Goal: Check status

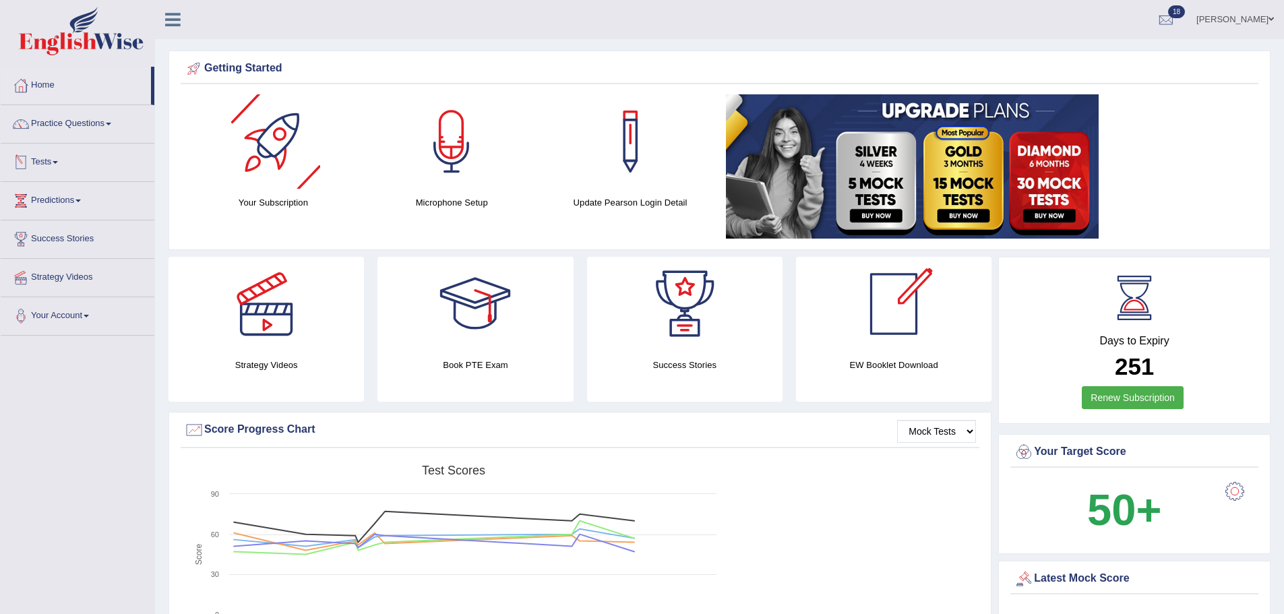
click at [56, 166] on link "Tests" at bounding box center [78, 161] width 154 height 34
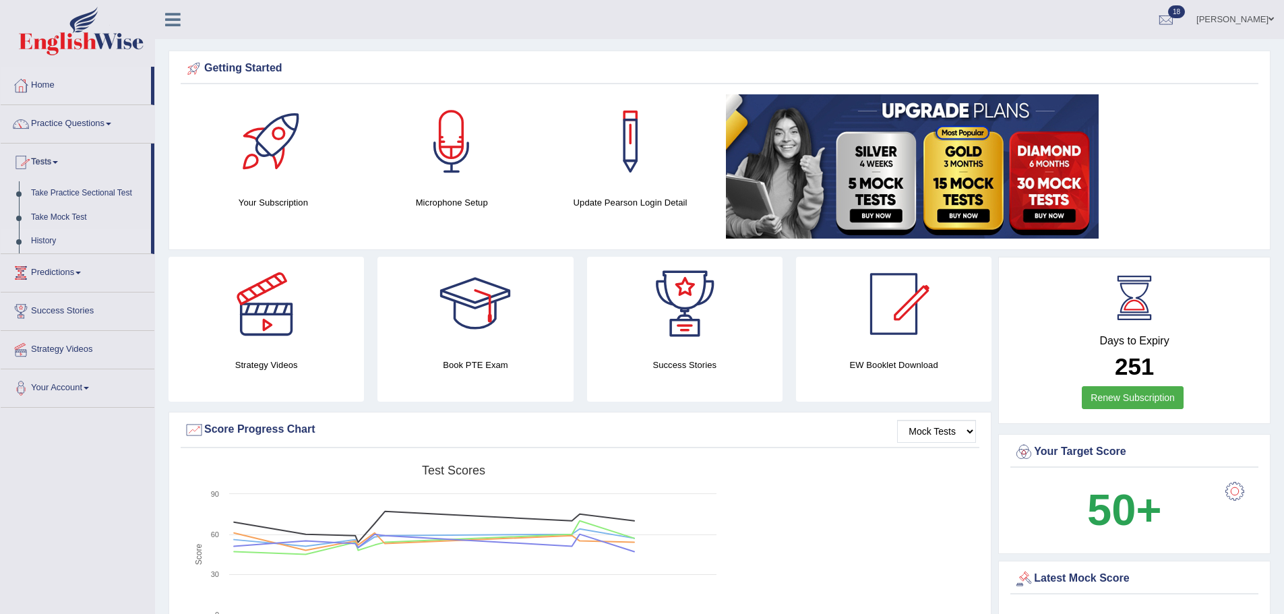
click at [49, 237] on link "History" at bounding box center [88, 241] width 126 height 24
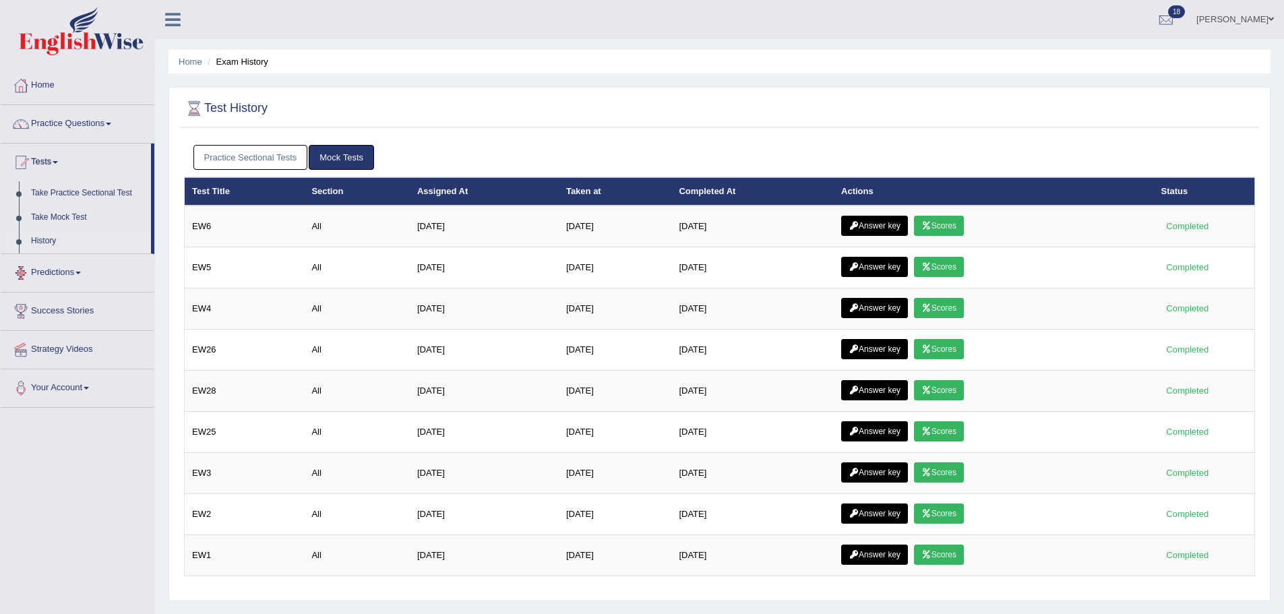
click at [235, 146] on link "Practice Sectional Tests" at bounding box center [250, 157] width 115 height 25
click at [238, 150] on link "Practice Sectional Tests" at bounding box center [250, 157] width 115 height 25
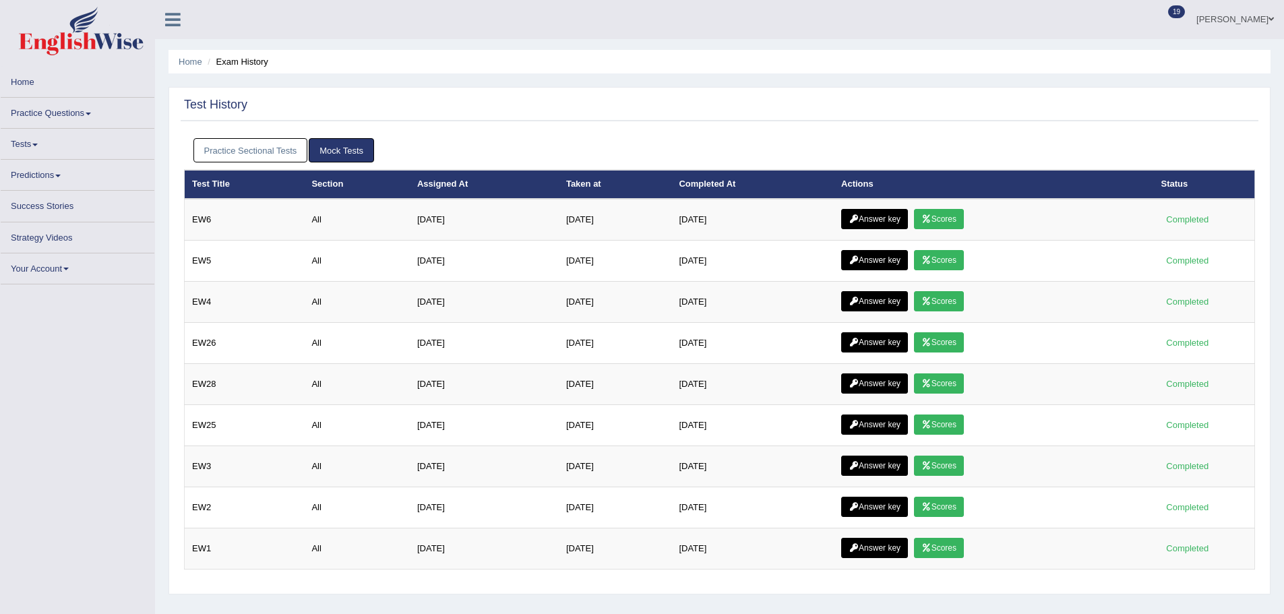
click at [223, 143] on div "Practice Sectional Tests Mock Tests" at bounding box center [719, 150] width 1071 height 39
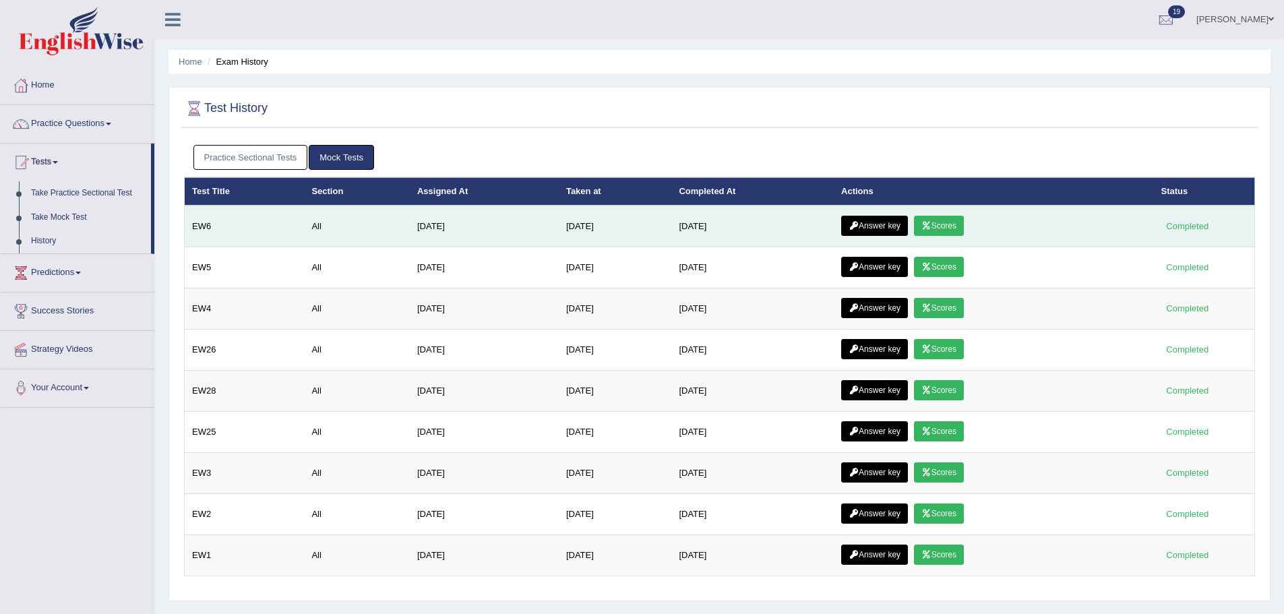
click at [964, 230] on link "Scores" at bounding box center [939, 226] width 50 height 20
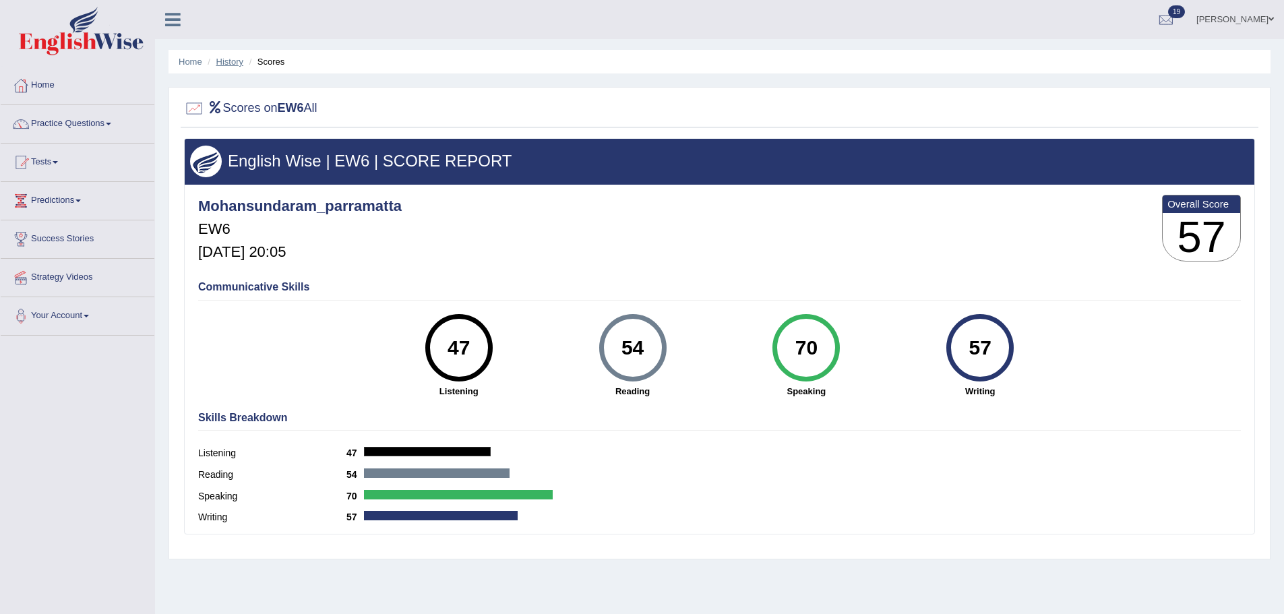
click at [233, 63] on link "History" at bounding box center [229, 62] width 27 height 10
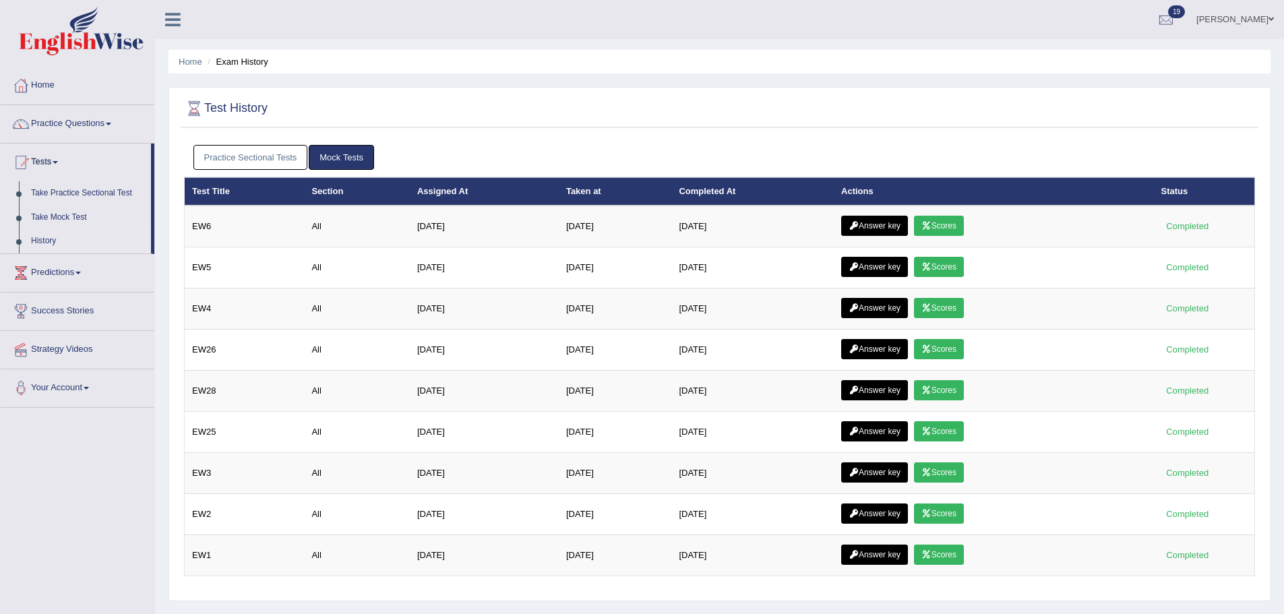
click at [271, 154] on link "Practice Sectional Tests" at bounding box center [250, 157] width 115 height 25
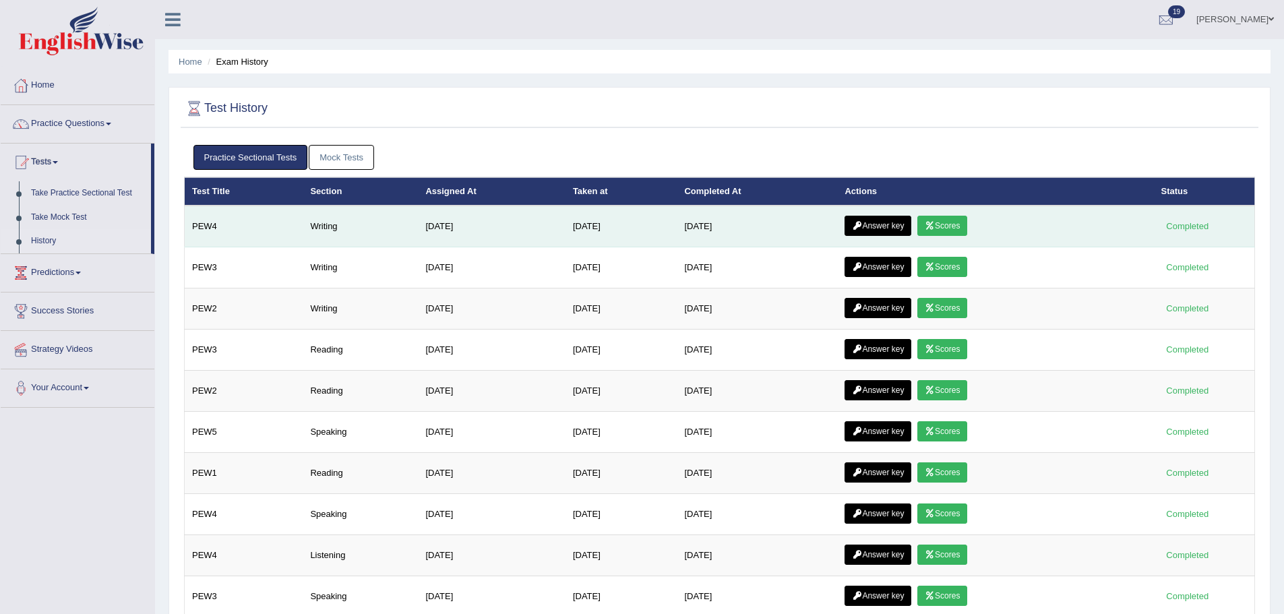
click at [955, 229] on link "Scores" at bounding box center [943, 226] width 50 height 20
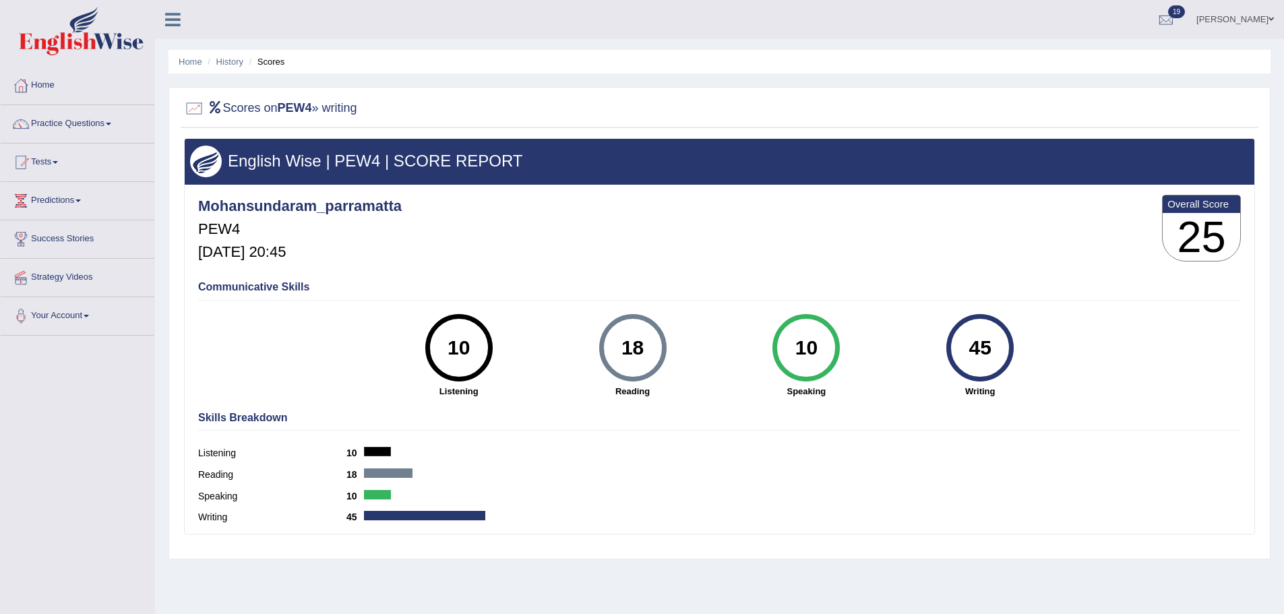
click at [227, 55] on li "History" at bounding box center [223, 61] width 39 height 13
click at [230, 61] on link "History" at bounding box center [229, 62] width 27 height 10
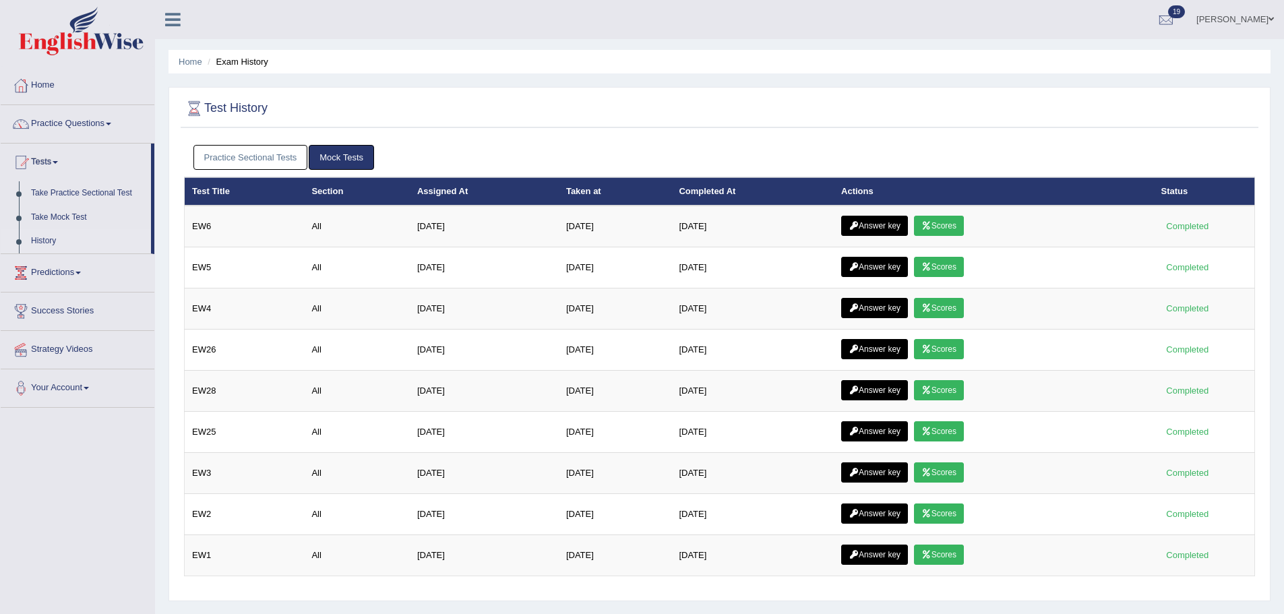
click at [261, 149] on link "Practice Sectional Tests" at bounding box center [250, 157] width 115 height 25
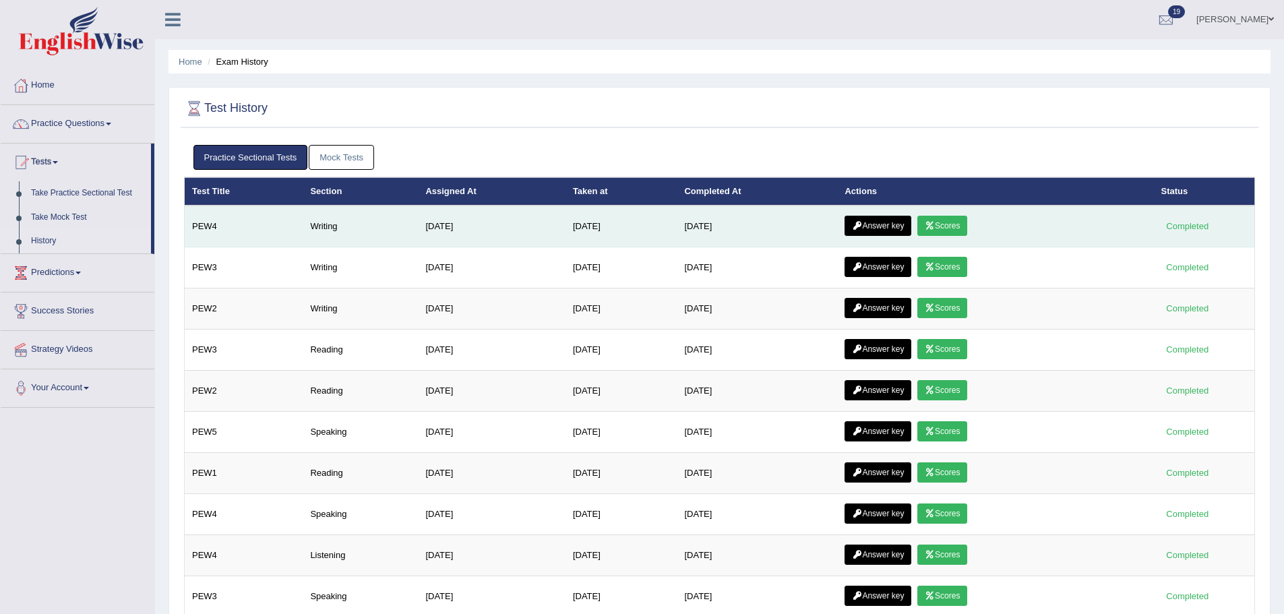
click at [881, 228] on link "Answer key" at bounding box center [878, 226] width 67 height 20
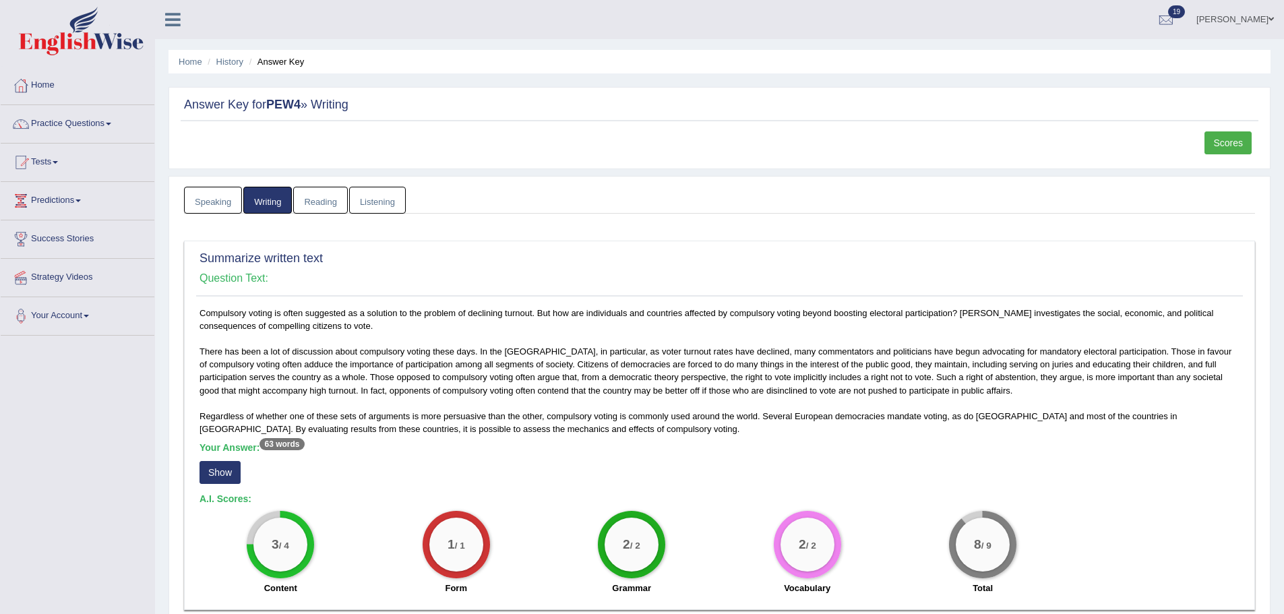
click at [323, 199] on link "Reading" at bounding box center [320, 201] width 54 height 28
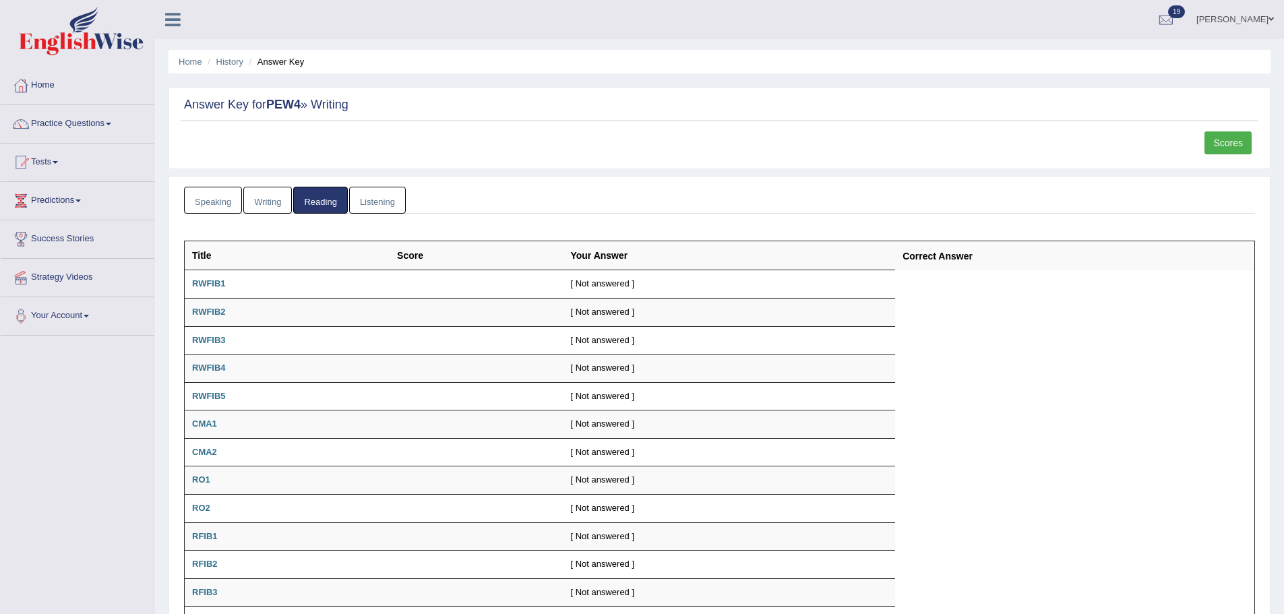
click at [256, 203] on link "Writing" at bounding box center [267, 201] width 49 height 28
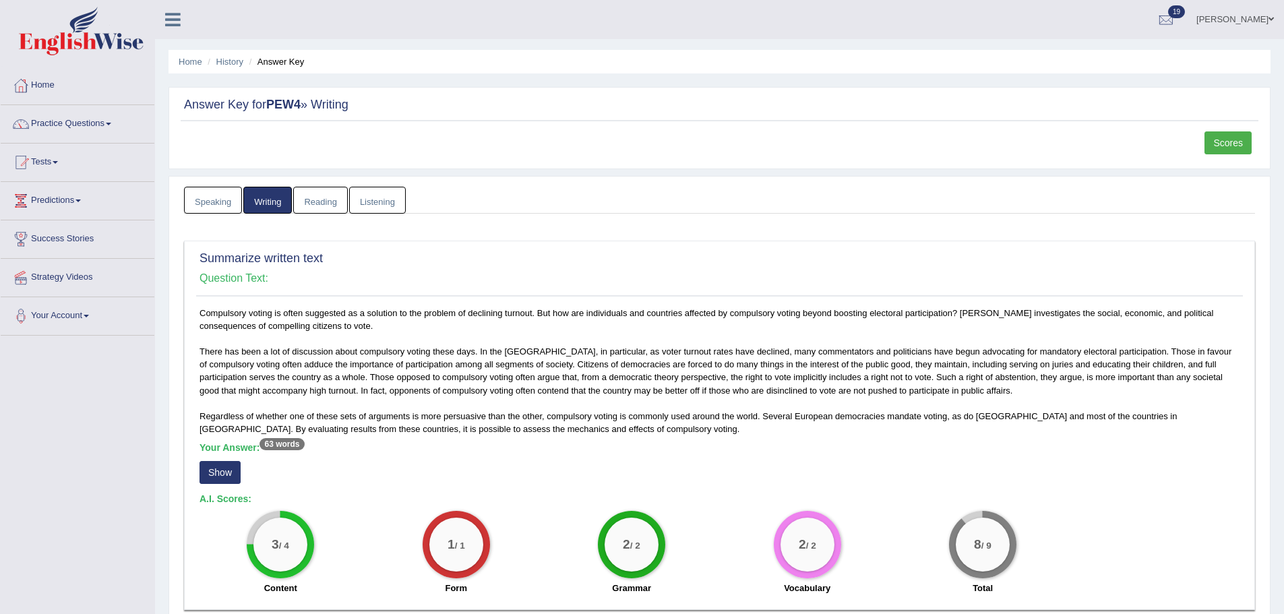
click at [229, 204] on link "Speaking" at bounding box center [213, 201] width 58 height 28
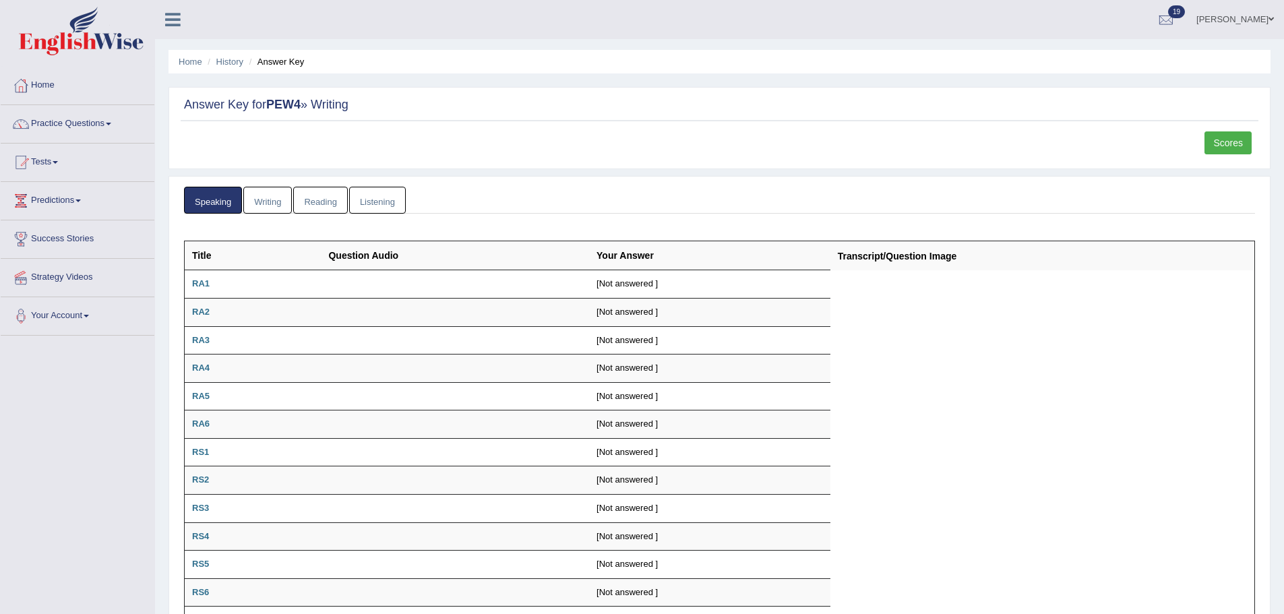
click at [271, 204] on link "Writing" at bounding box center [267, 201] width 49 height 28
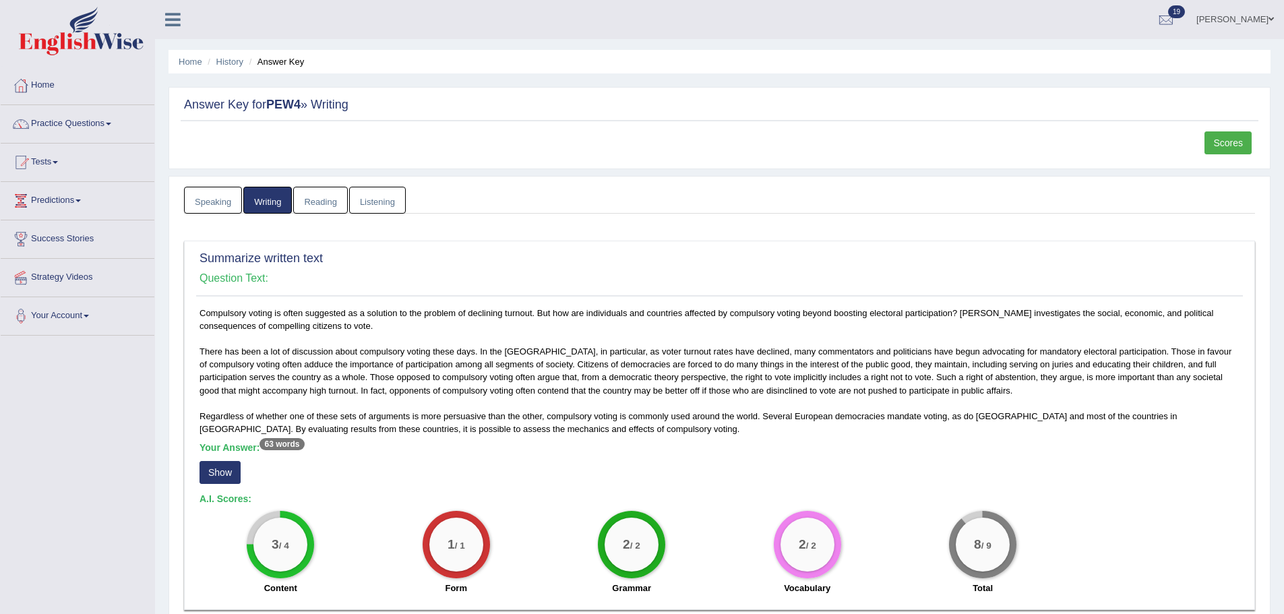
scroll to position [537, 0]
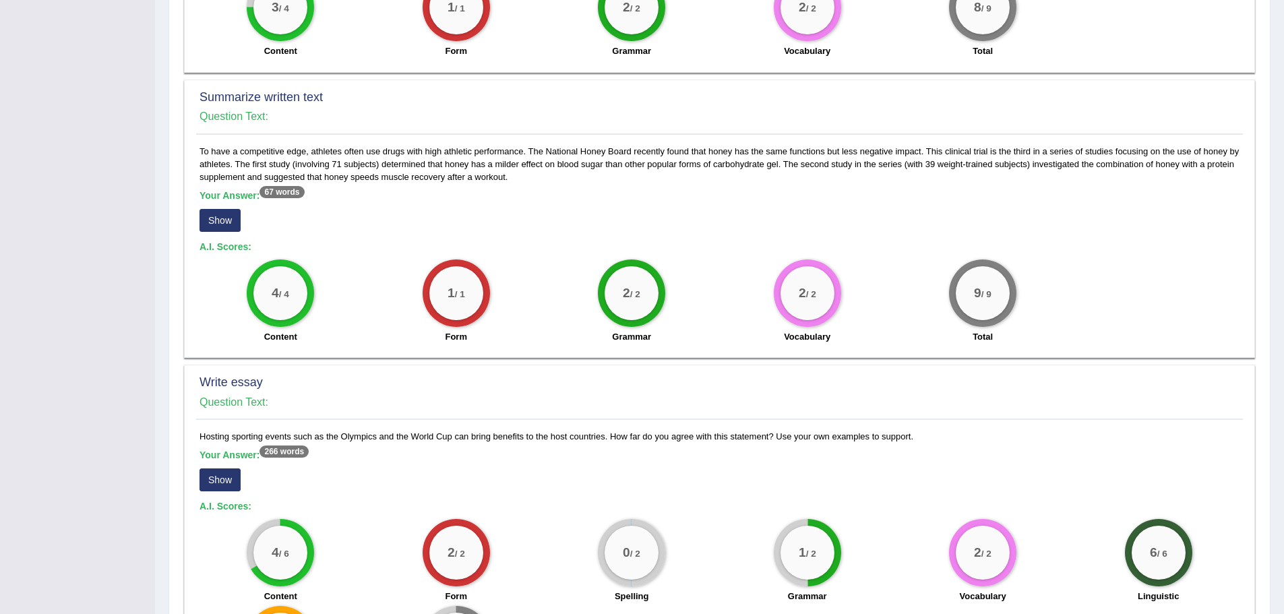
click at [222, 216] on button "Show" at bounding box center [220, 220] width 41 height 23
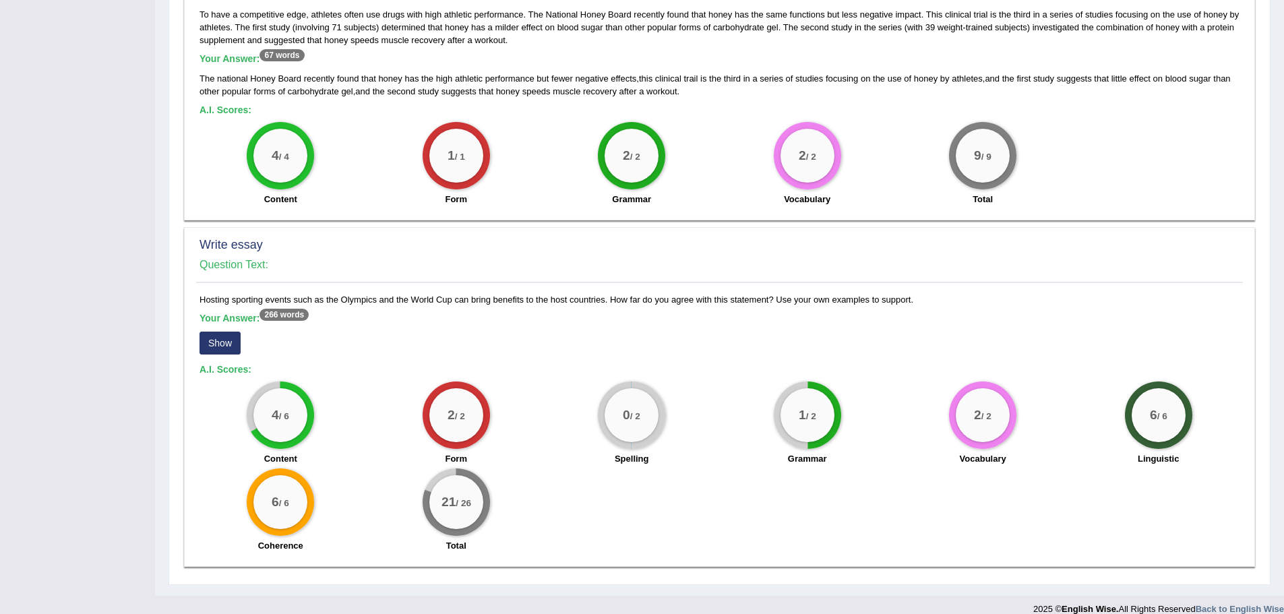
scroll to position [690, 0]
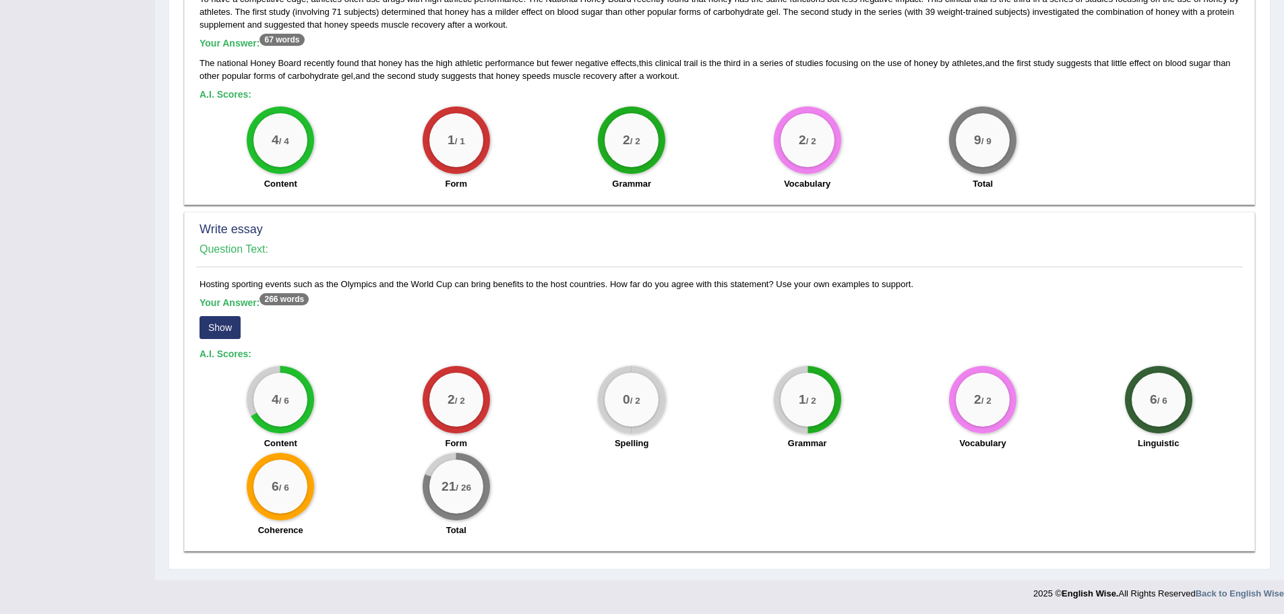
click at [228, 338] on button "Show" at bounding box center [220, 327] width 41 height 23
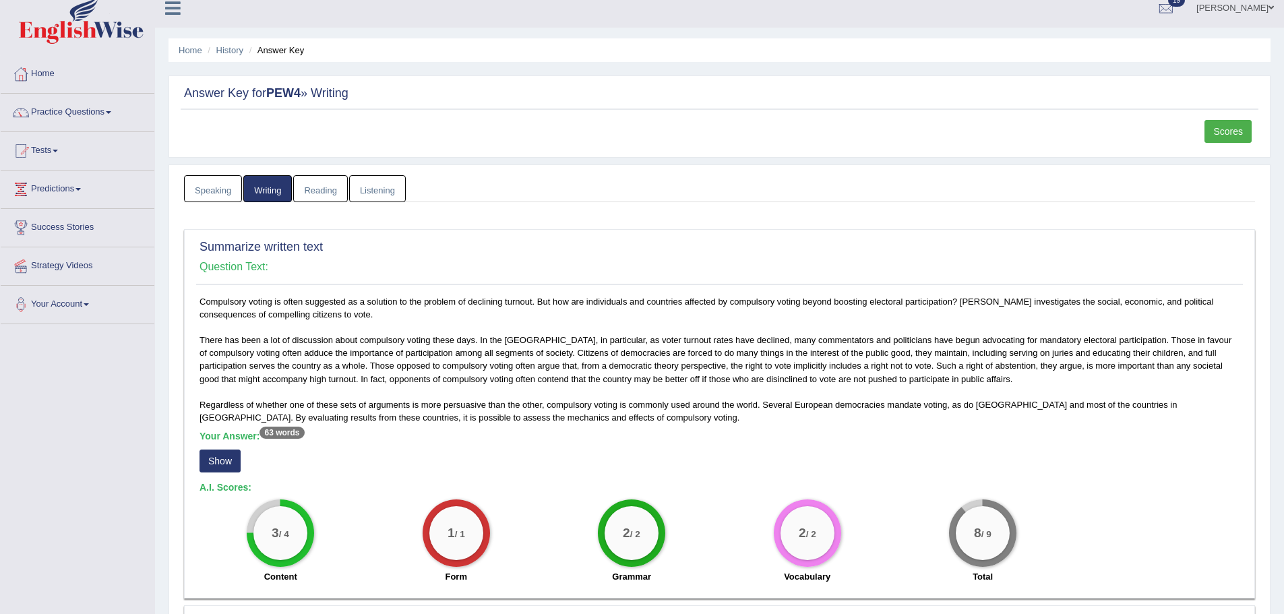
scroll to position [0, 0]
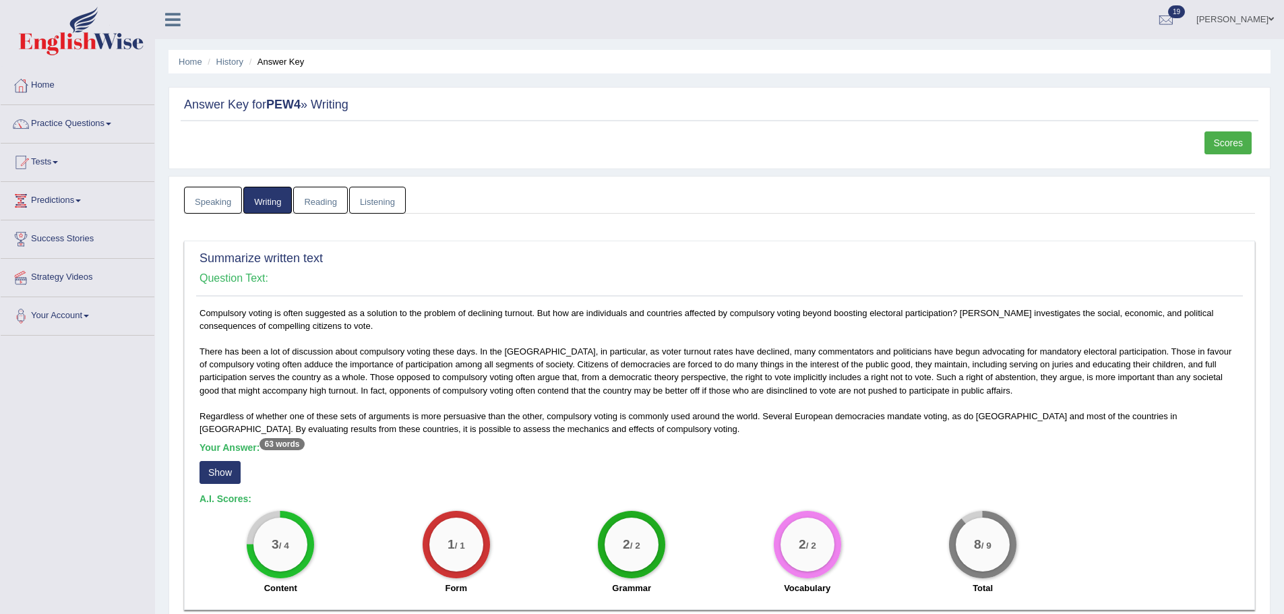
click at [1224, 138] on link "Scores" at bounding box center [1228, 142] width 47 height 23
